Goal: Task Accomplishment & Management: Manage account settings

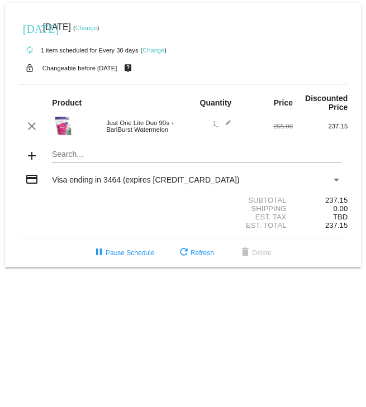
click at [155, 51] on link "Change" at bounding box center [154, 50] width 22 height 7
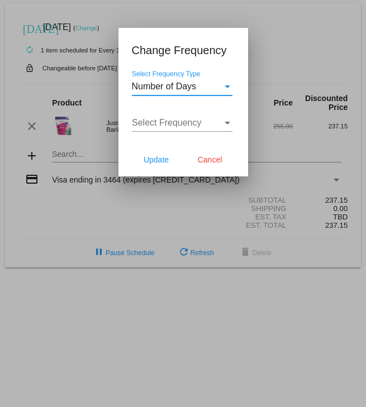
click at [231, 83] on div "Select Frequency Type" at bounding box center [227, 87] width 10 height 10
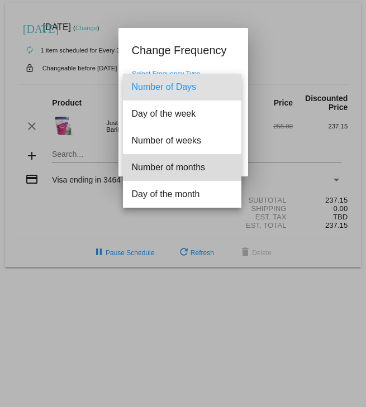
click at [200, 168] on span "Number of months" at bounding box center [182, 167] width 101 height 27
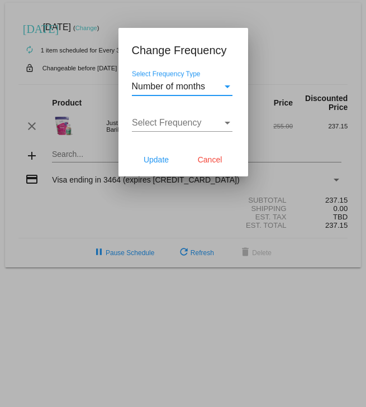
click at [225, 125] on div "Select Frequency" at bounding box center [227, 123] width 10 height 10
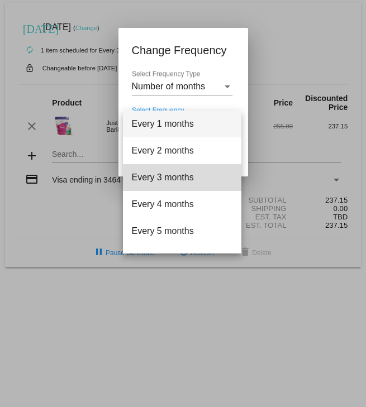
click at [184, 176] on span "Every 3 months" at bounding box center [182, 177] width 101 height 27
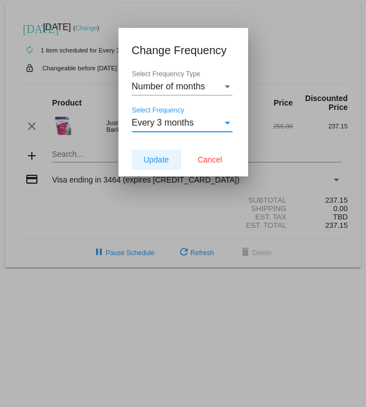
click at [158, 162] on span "Update" at bounding box center [156, 159] width 25 height 9
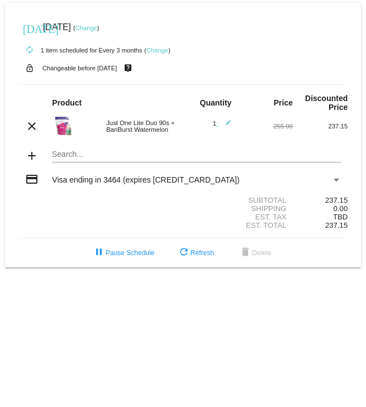
click at [97, 29] on link "Change" at bounding box center [86, 28] width 22 height 7
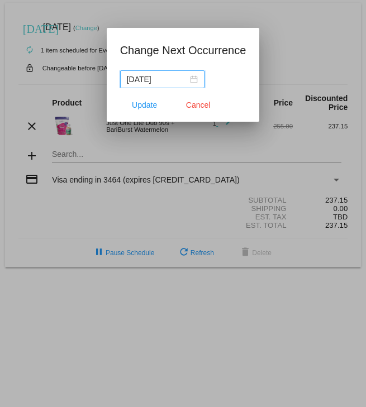
click at [199, 106] on span "Cancel" at bounding box center [198, 105] width 25 height 9
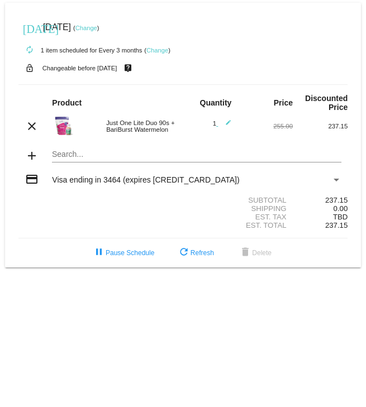
click at [97, 29] on link "Change" at bounding box center [86, 28] width 22 height 7
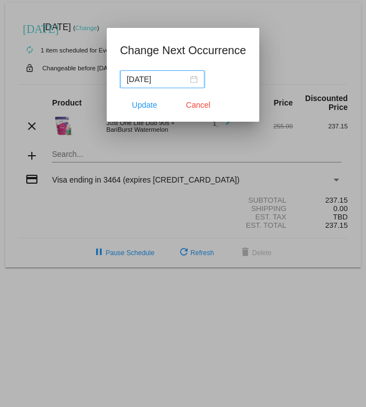
click at [192, 78] on div "[DATE]" at bounding box center [162, 79] width 71 height 12
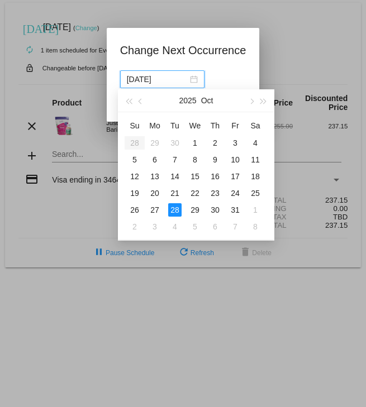
click at [255, 99] on button "button" at bounding box center [251, 100] width 12 height 22
click at [254, 102] on button "button" at bounding box center [251, 100] width 12 height 22
click at [160, 140] on div "1" at bounding box center [154, 142] width 13 height 13
type input "[DATE]"
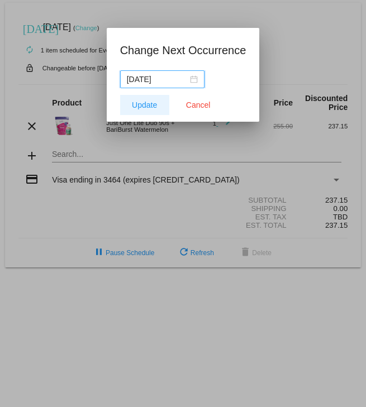
click at [140, 108] on span "Update" at bounding box center [144, 105] width 25 height 9
